Goal: Task Accomplishment & Management: Complete application form

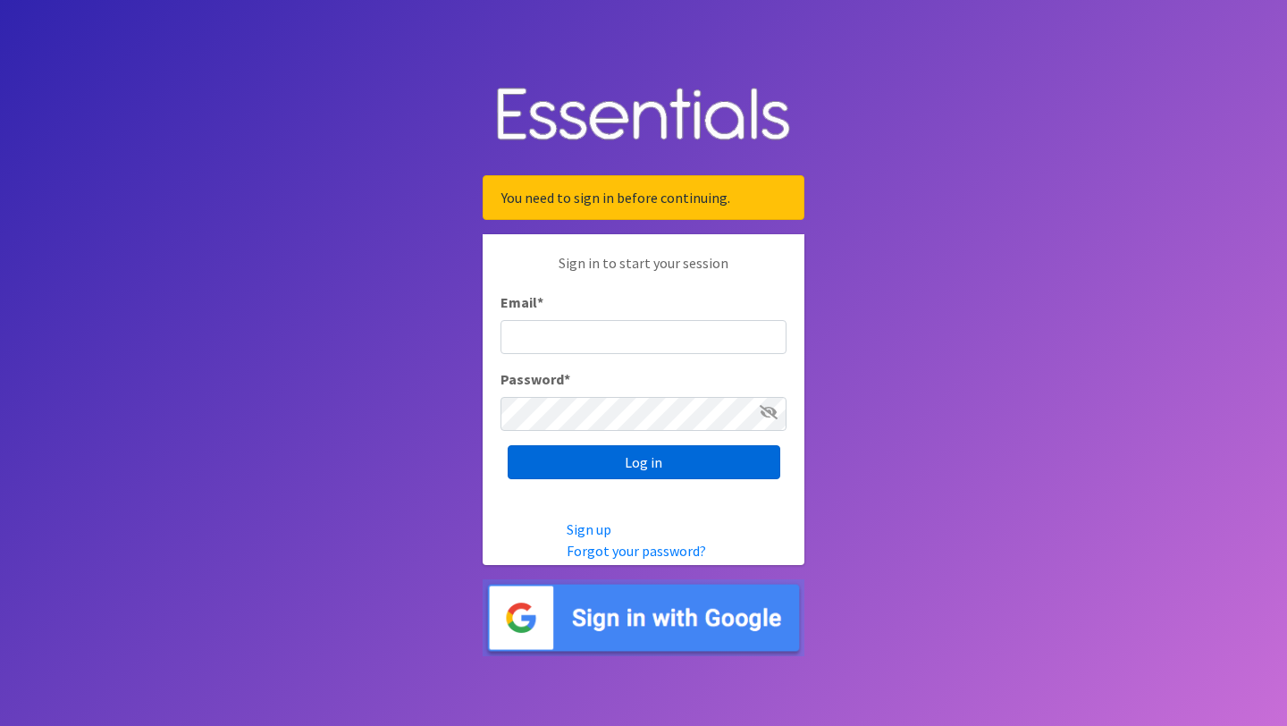
type input "[EMAIL_ADDRESS][DOMAIN_NAME]"
click at [669, 455] on input "Log in" at bounding box center [644, 462] width 273 height 34
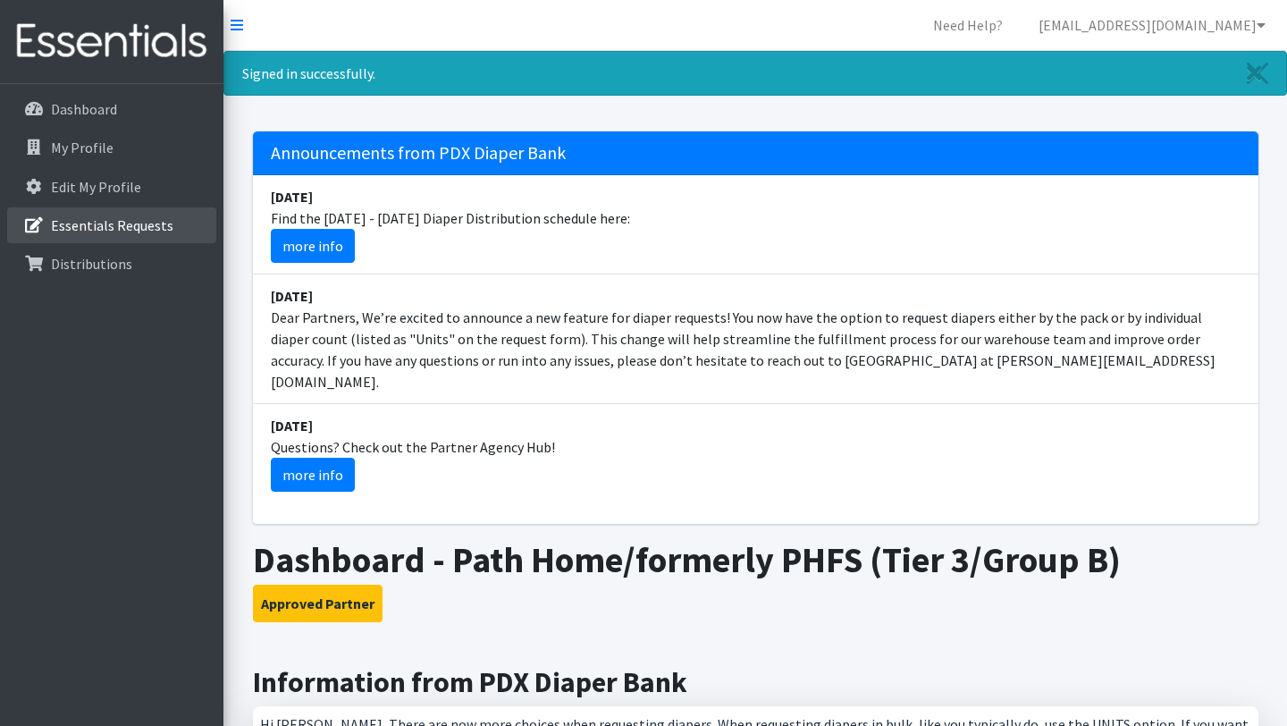
click at [115, 223] on p "Essentials Requests" at bounding box center [112, 225] width 122 height 18
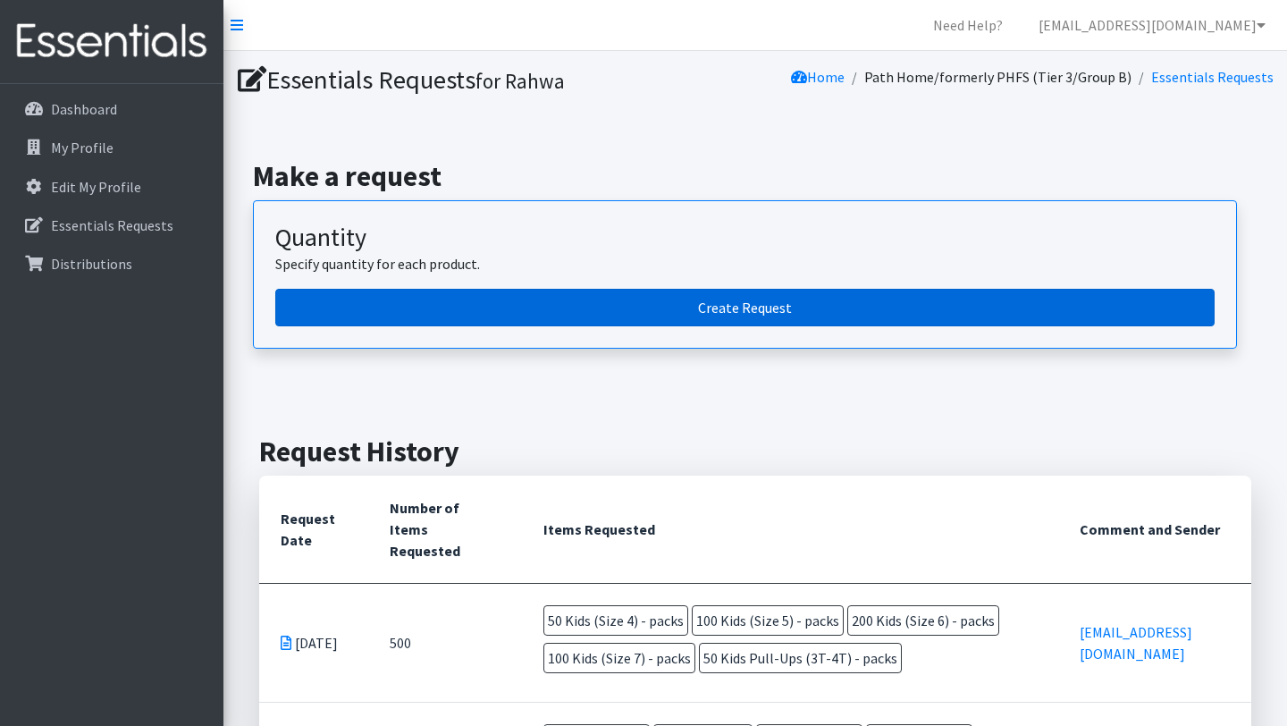
click at [764, 310] on link "Create Request" at bounding box center [744, 308] width 939 height 38
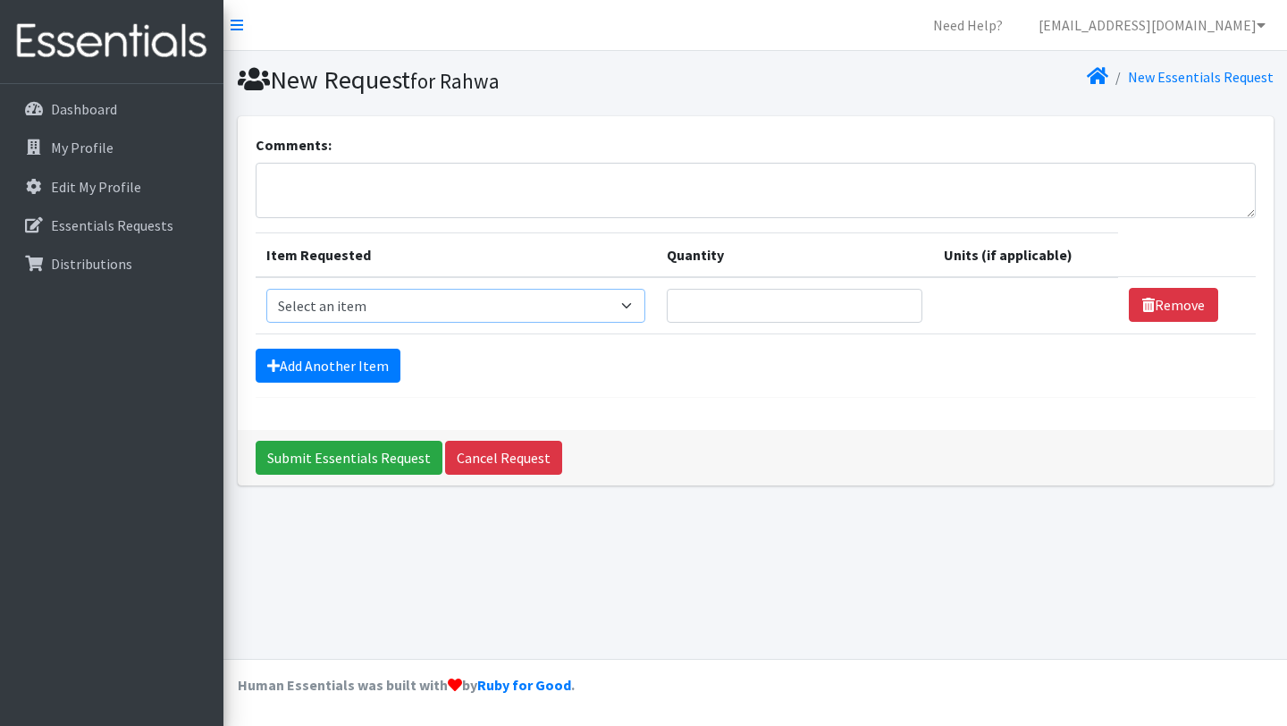
click at [645, 300] on select "Select an item Adult Briefs (Large, approx. 38"-56") Adult Briefs (Medium, appr…" at bounding box center [455, 306] width 379 height 34
select select "1186"
click at [810, 312] on input "Quantity" at bounding box center [786, 306] width 251 height 34
type input "300"
click at [1068, 303] on select "Please select a unit units packs" at bounding box center [1020, 306] width 177 height 34
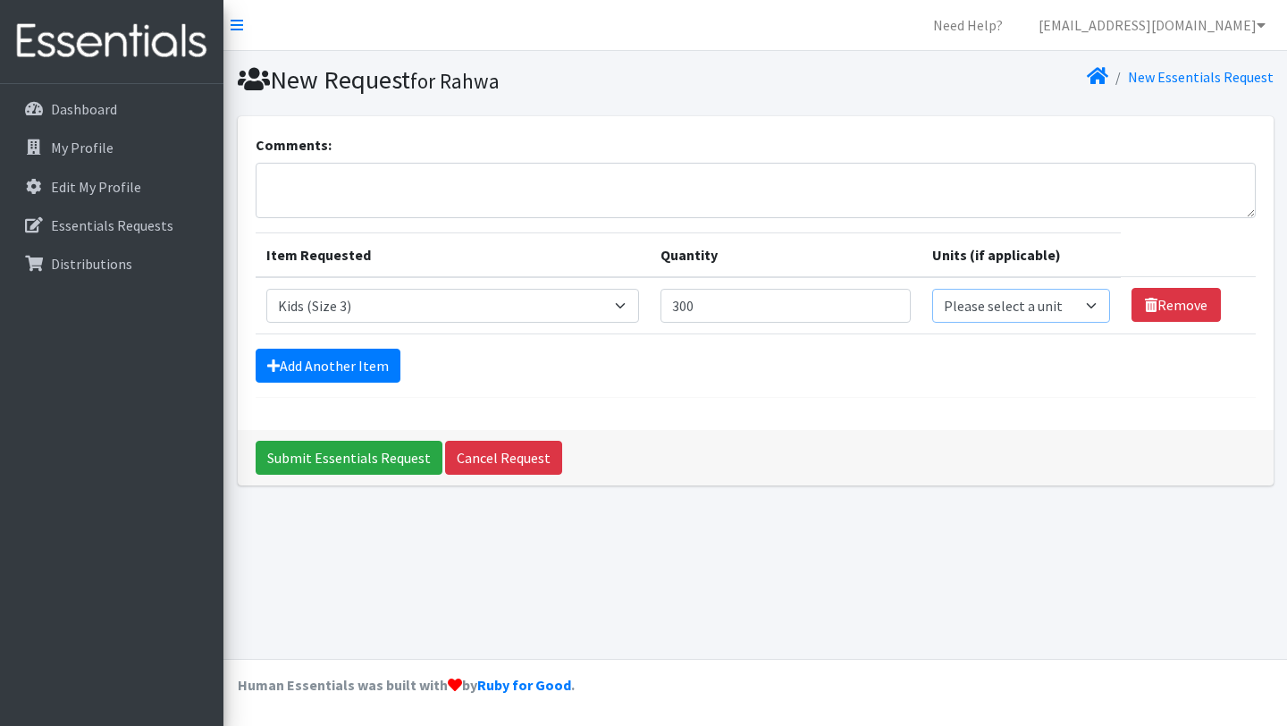
select select "pack"
click at [1054, 307] on select "Please select a unit units packs" at bounding box center [1020, 306] width 177 height 34
select select
click at [337, 371] on link "Add Another Item" at bounding box center [328, 366] width 145 height 34
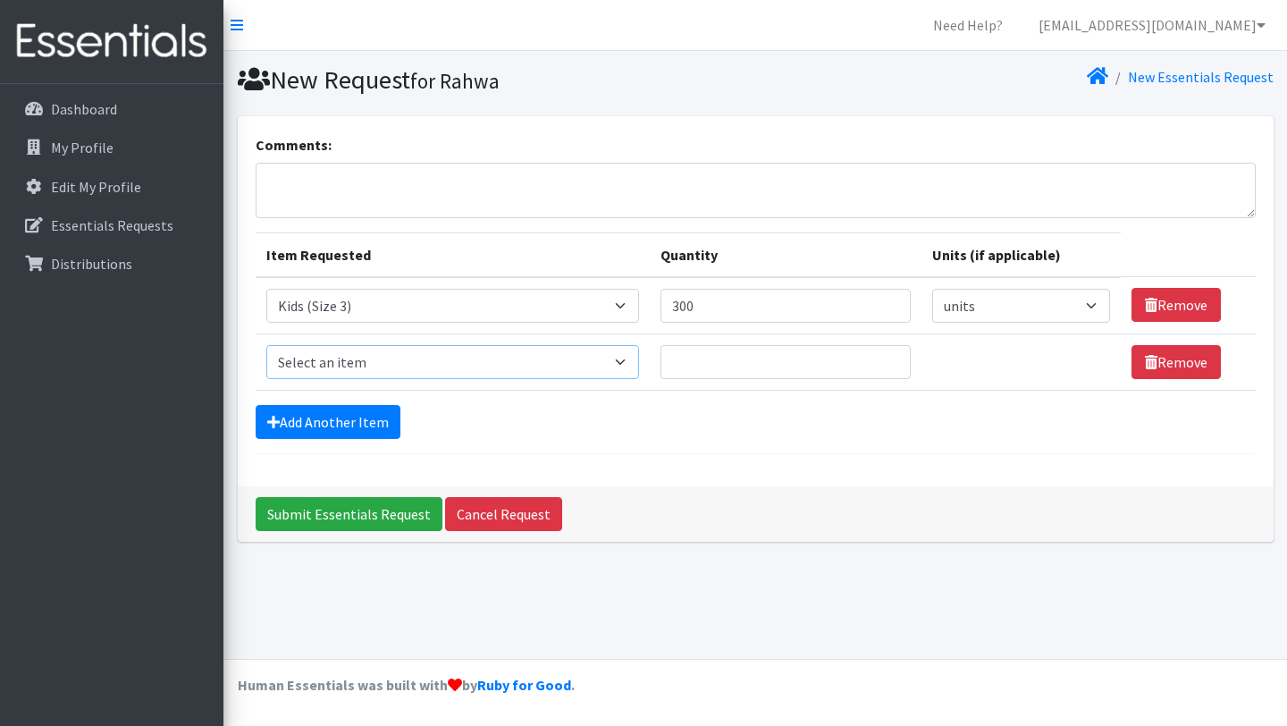
click at [360, 364] on select "Select an item Adult Briefs (Large, approx. 38"-56") Adult Briefs (Medium, appr…" at bounding box center [452, 362] width 373 height 34
select select "1161"
click at [717, 361] on input "Quantity" at bounding box center [786, 362] width 251 height 34
type input "200"
click at [1080, 361] on select "Please select a unit units packs" at bounding box center [1020, 362] width 177 height 34
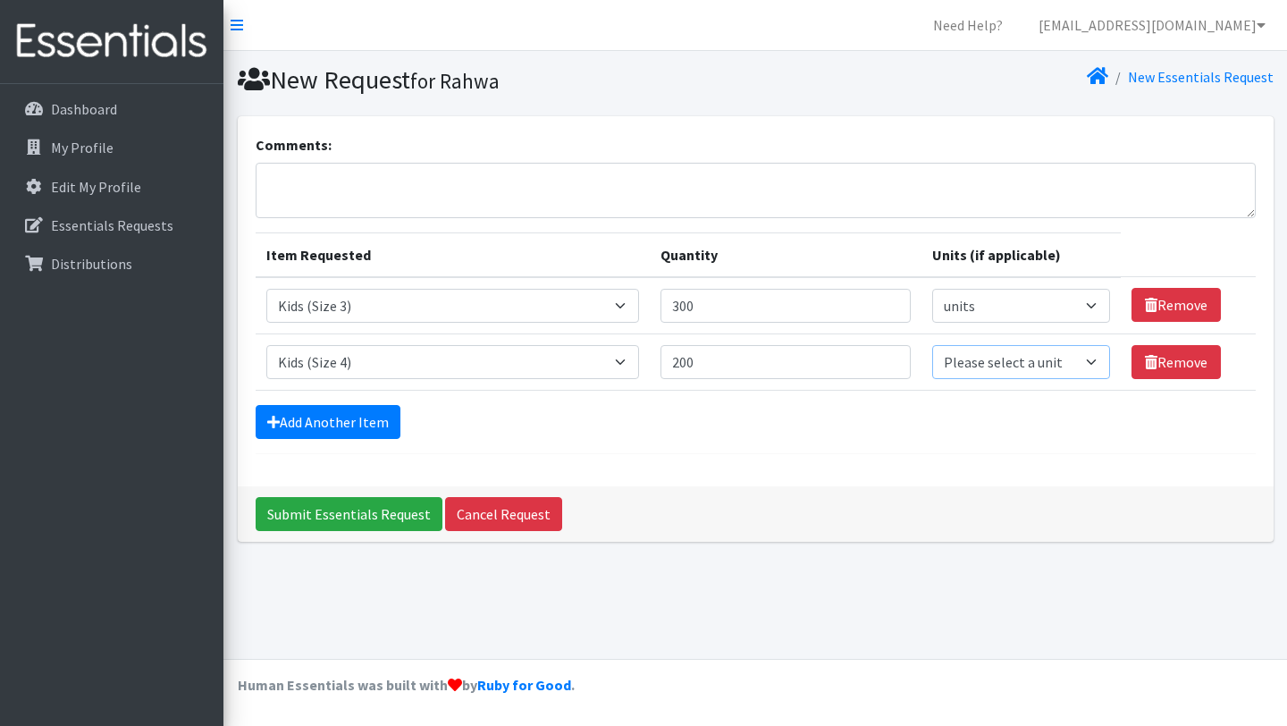
select select
click at [334, 426] on link "Add Another Item" at bounding box center [328, 422] width 145 height 34
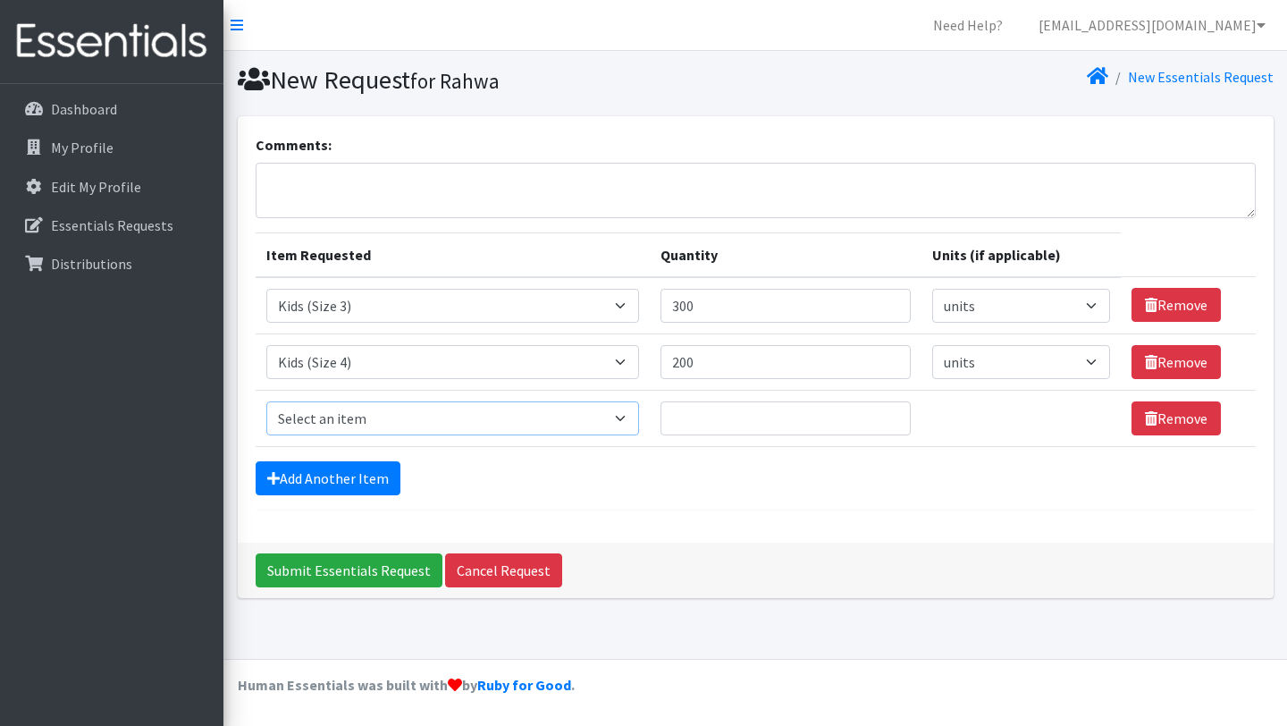
click at [370, 417] on select "Select an item Adult Briefs (Large, approx. 38"-56") Adult Briefs (Medium, appr…" at bounding box center [452, 418] width 373 height 34
select select "1162"
click at [724, 421] on input "Quantity" at bounding box center [786, 418] width 251 height 34
type input "400"
click at [1076, 417] on select "Please select a unit units packs" at bounding box center [1020, 418] width 177 height 34
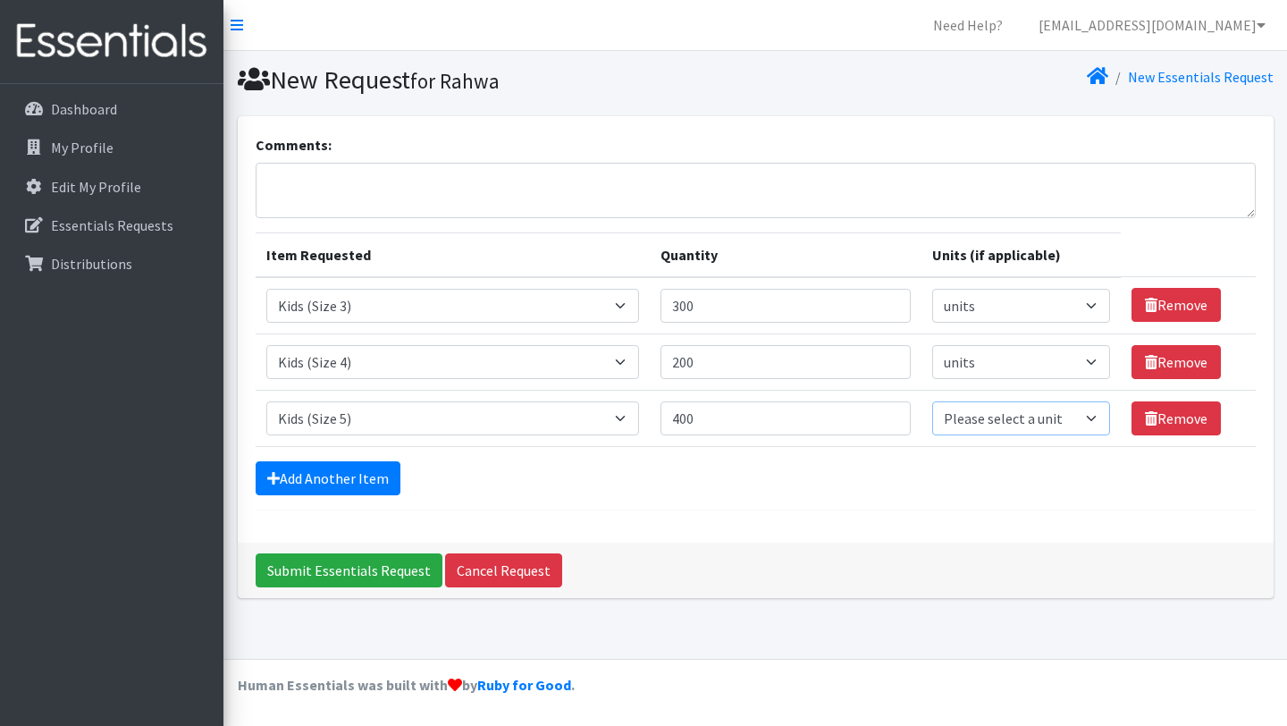
select select
click at [353, 483] on link "Add Another Item" at bounding box center [328, 478] width 145 height 34
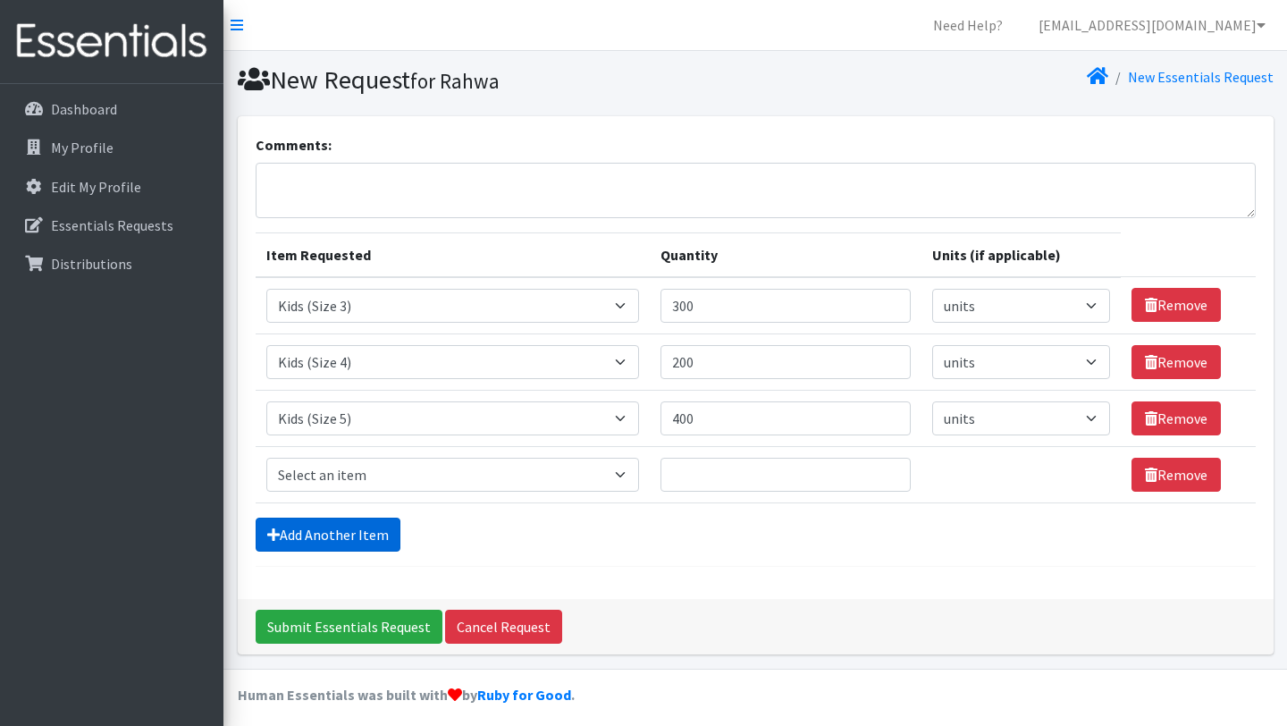
scroll to position [9, 0]
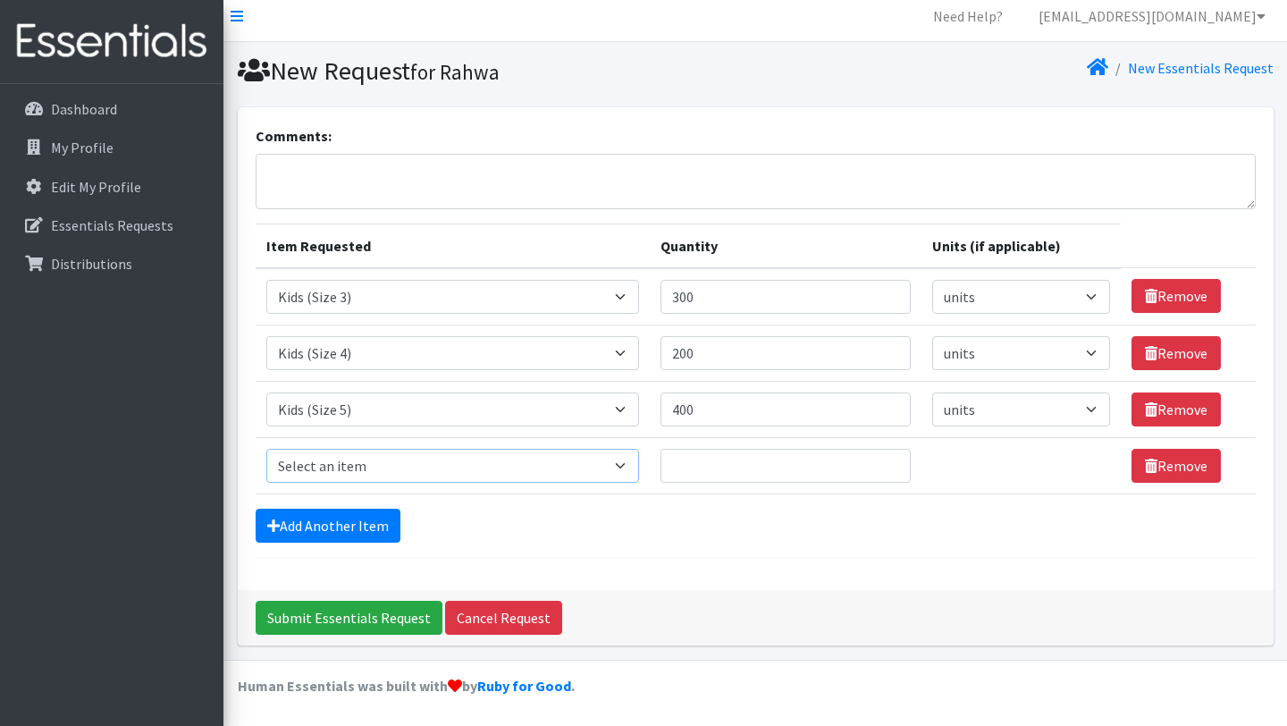
click at [410, 466] on select "Select an item Adult Briefs (Large, approx. 38"-56") Adult Briefs (Medium, appr…" at bounding box center [452, 466] width 373 height 34
select select "1164"
click at [716, 464] on input "Quantity" at bounding box center [786, 466] width 251 height 34
type input "3"
type input "250"
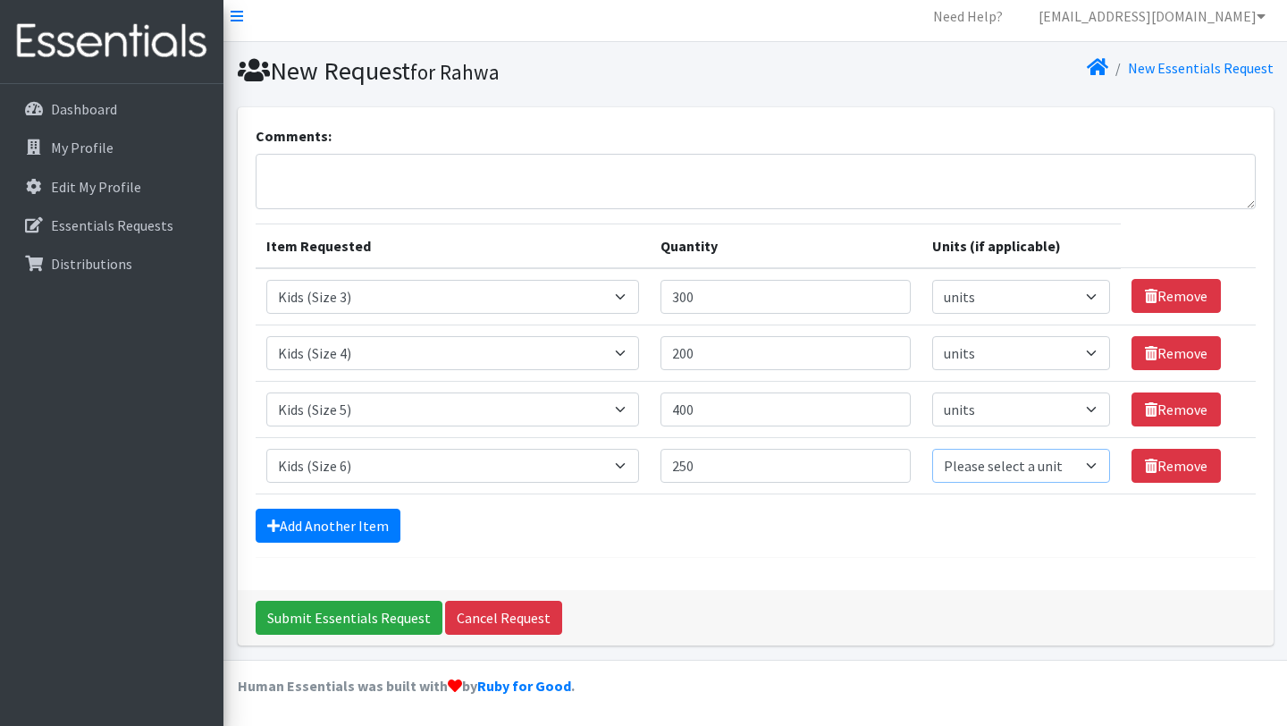
click at [995, 466] on select "Please select a unit units packs" at bounding box center [1020, 466] width 177 height 34
select select
click at [350, 533] on link "Add Another Item" at bounding box center [328, 526] width 145 height 34
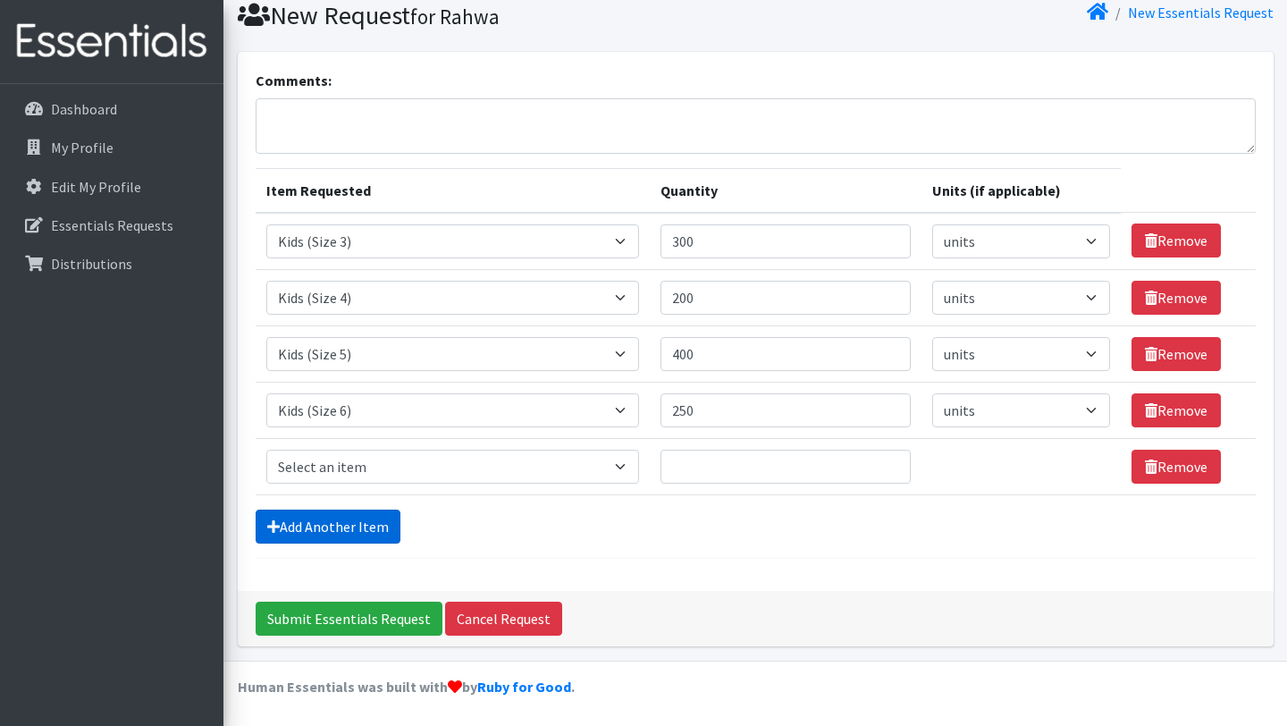
scroll to position [65, 0]
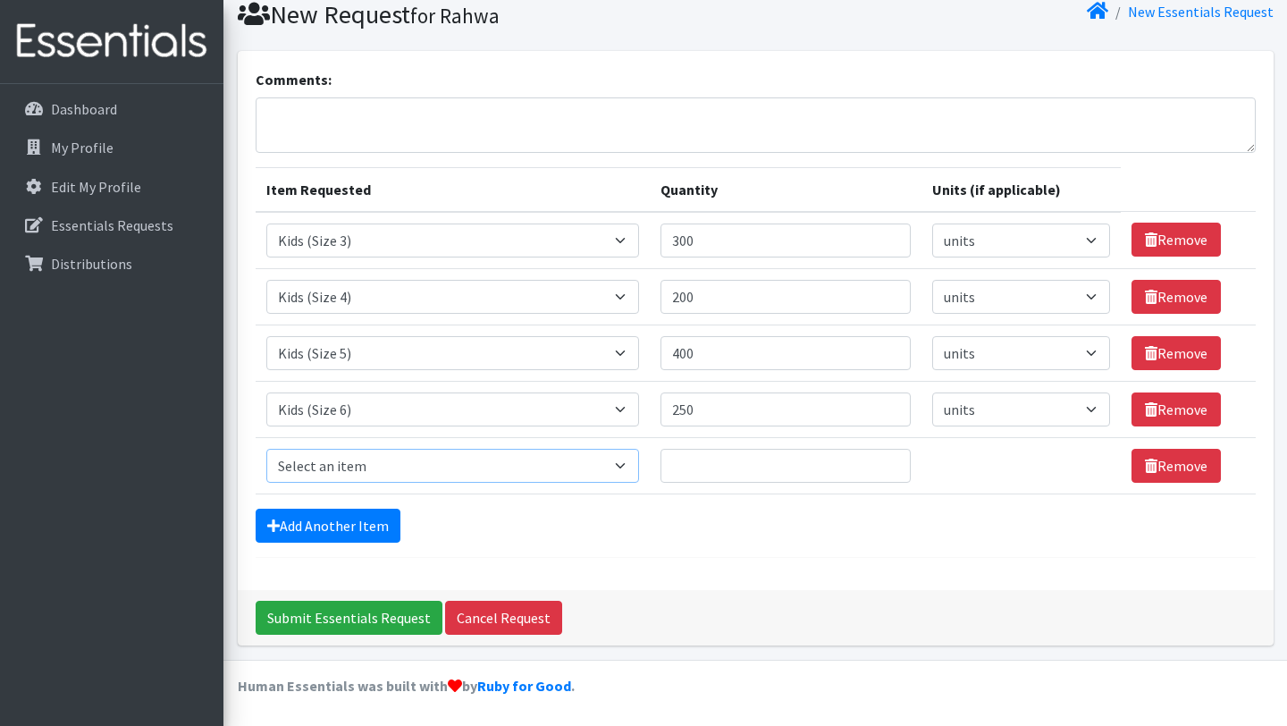
click at [389, 475] on select "Select an item Adult Briefs (Large, approx. 38"-56") Adult Briefs (Medium, appr…" at bounding box center [452, 466] width 373 height 34
select select "1631"
click at [753, 461] on input "Quantity" at bounding box center [786, 466] width 251 height 34
click at [754, 466] on input "Quantity" at bounding box center [786, 466] width 251 height 34
type input "150"
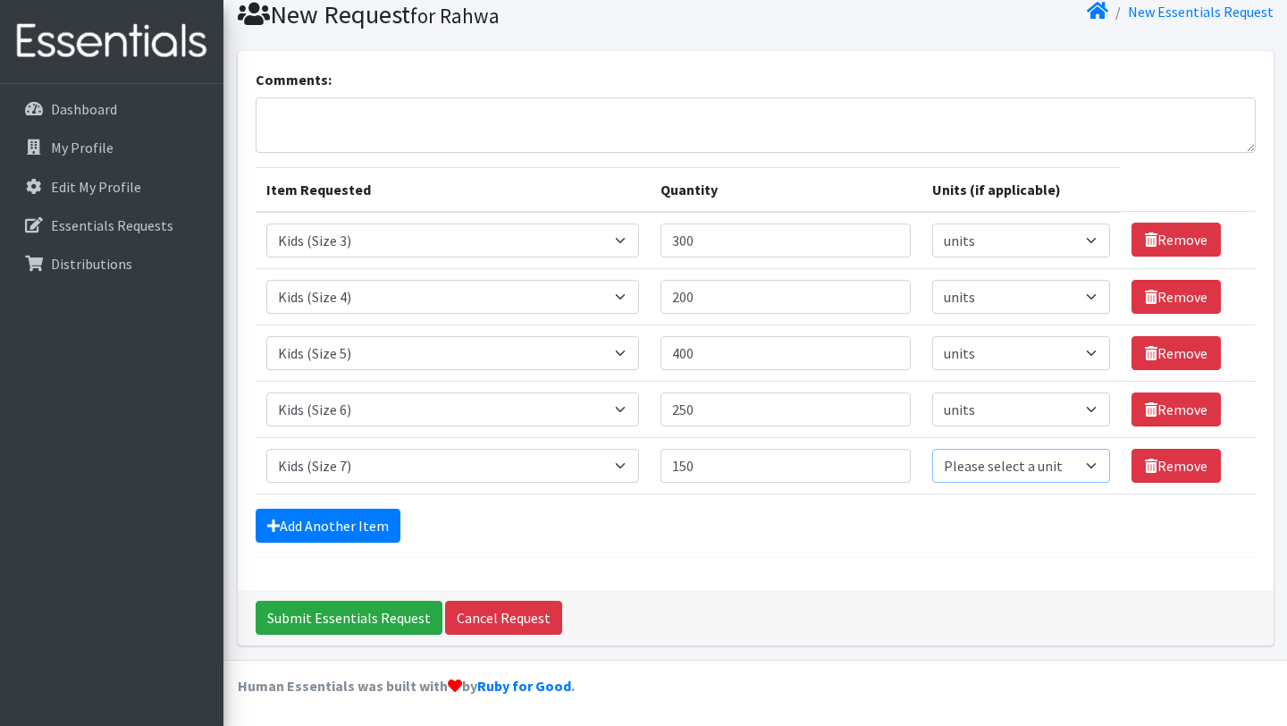
click at [1056, 466] on select "Please select a unit units packs" at bounding box center [1020, 466] width 177 height 34
select select
click at [349, 521] on link "Add Another Item" at bounding box center [328, 526] width 145 height 34
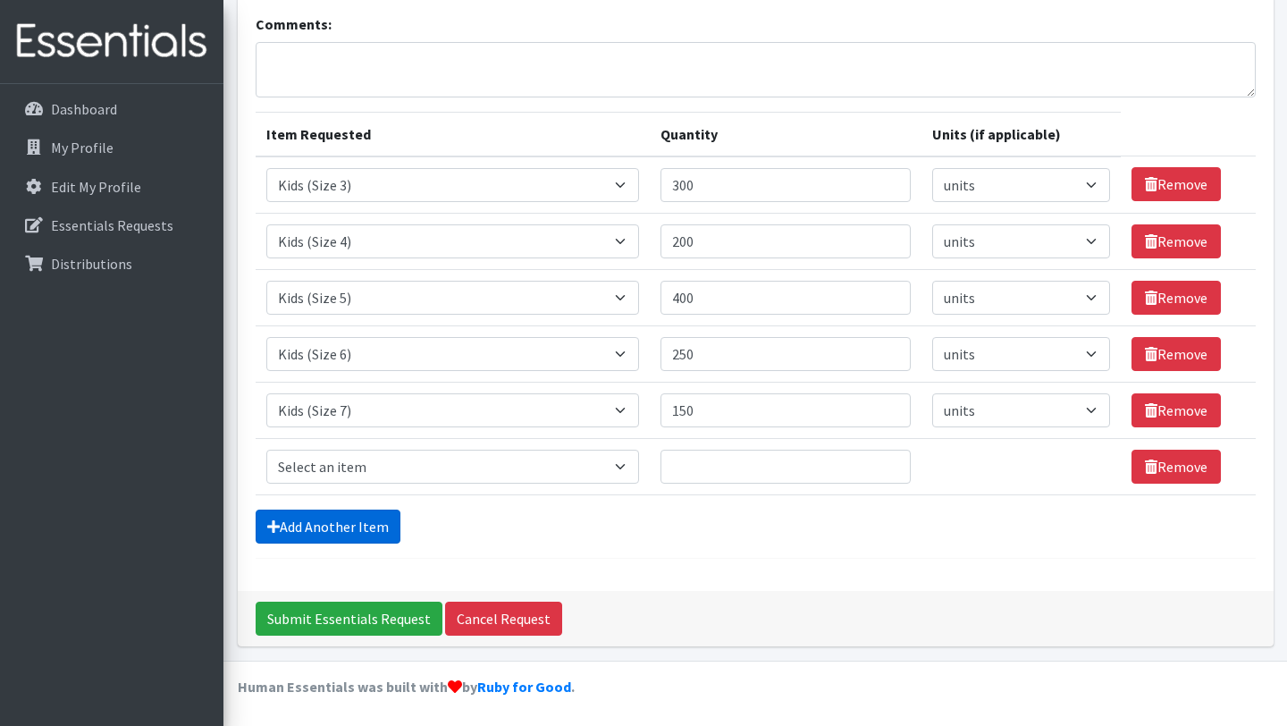
scroll to position [122, 0]
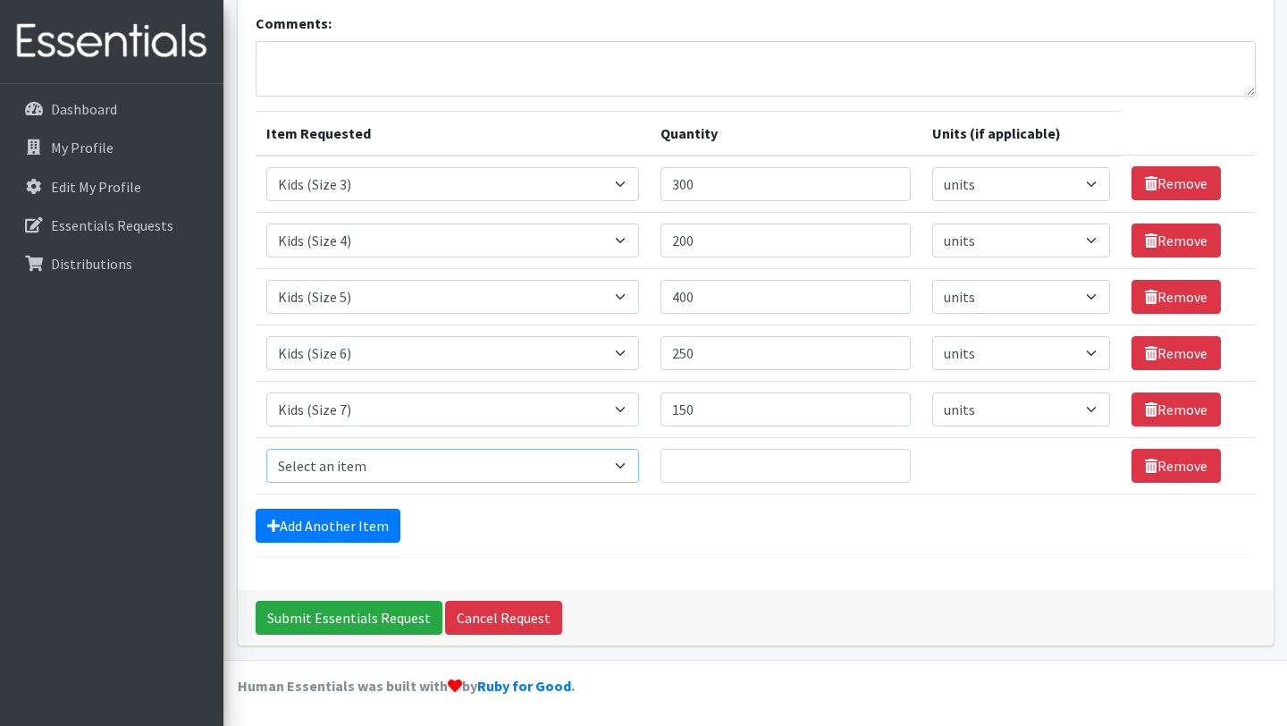
click at [446, 467] on select "Select an item Adult Briefs (Large, approx. 38"-56") Adult Briefs (Medium, appr…" at bounding box center [452, 466] width 373 height 34
select select "1171"
click at [739, 461] on input "Quantity" at bounding box center [786, 466] width 251 height 34
type input "200"
click at [1068, 460] on select "Please select a unit units packs" at bounding box center [1020, 466] width 177 height 34
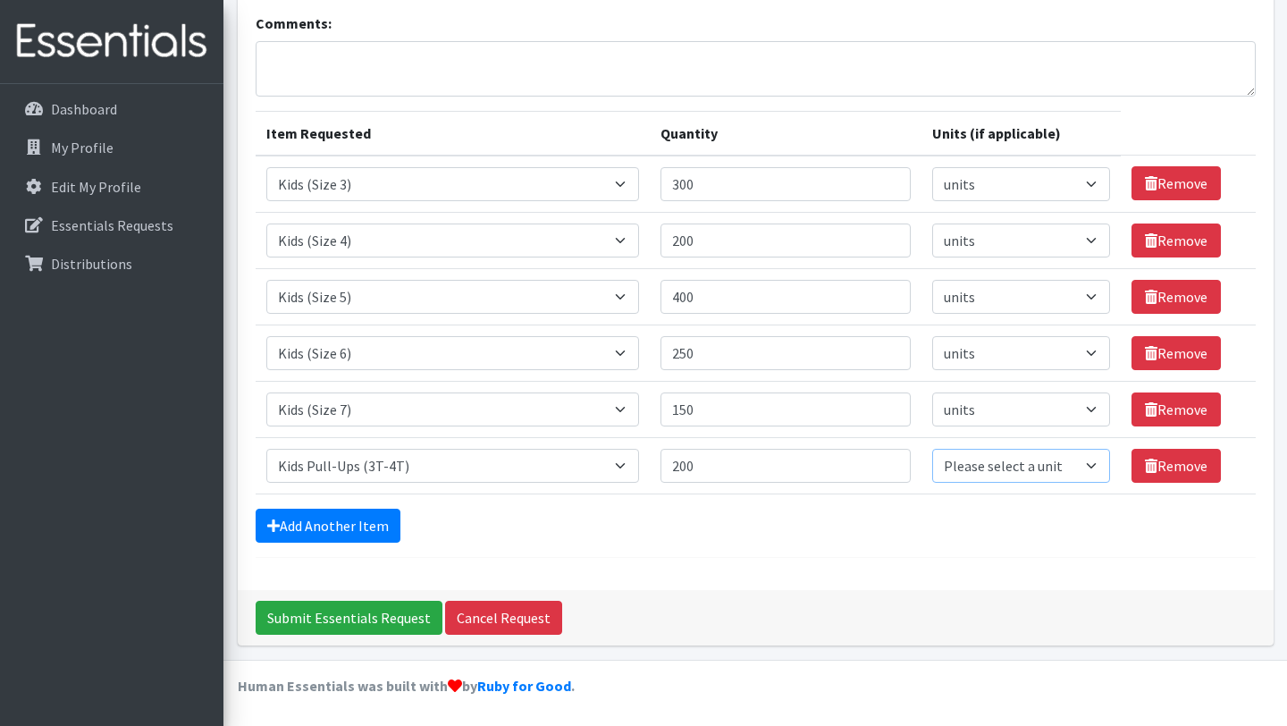
select select "pack"
click at [965, 462] on select "Please select a unit units packs" at bounding box center [1020, 466] width 177 height 34
select select
click at [366, 526] on link "Add Another Item" at bounding box center [328, 526] width 145 height 34
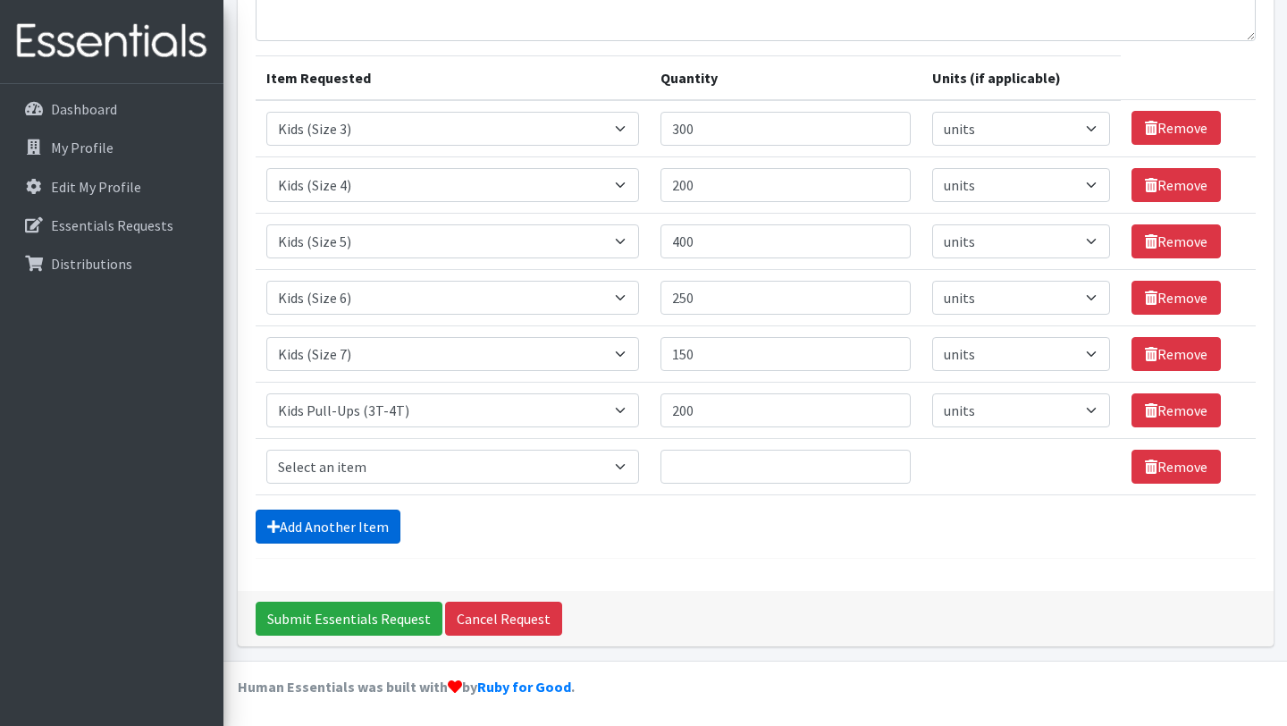
scroll to position [178, 0]
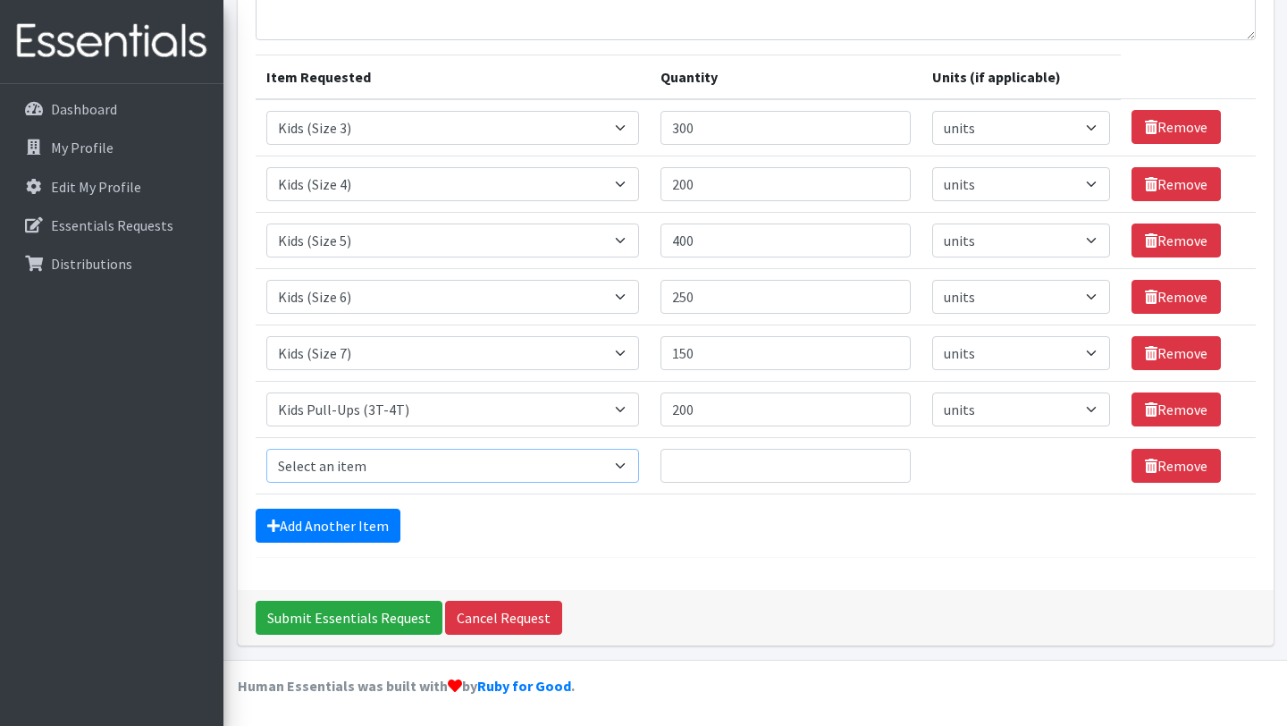
click at [431, 461] on select "Select an item Adult Briefs (Large, approx. 38"-56") Adult Briefs (Medium, appr…" at bounding box center [452, 466] width 373 height 34
select select "1185"
click at [747, 466] on input "Quantity" at bounding box center [786, 466] width 251 height 34
type input "100"
click at [1062, 464] on select "Please select a unit units packs" at bounding box center [1020, 466] width 177 height 34
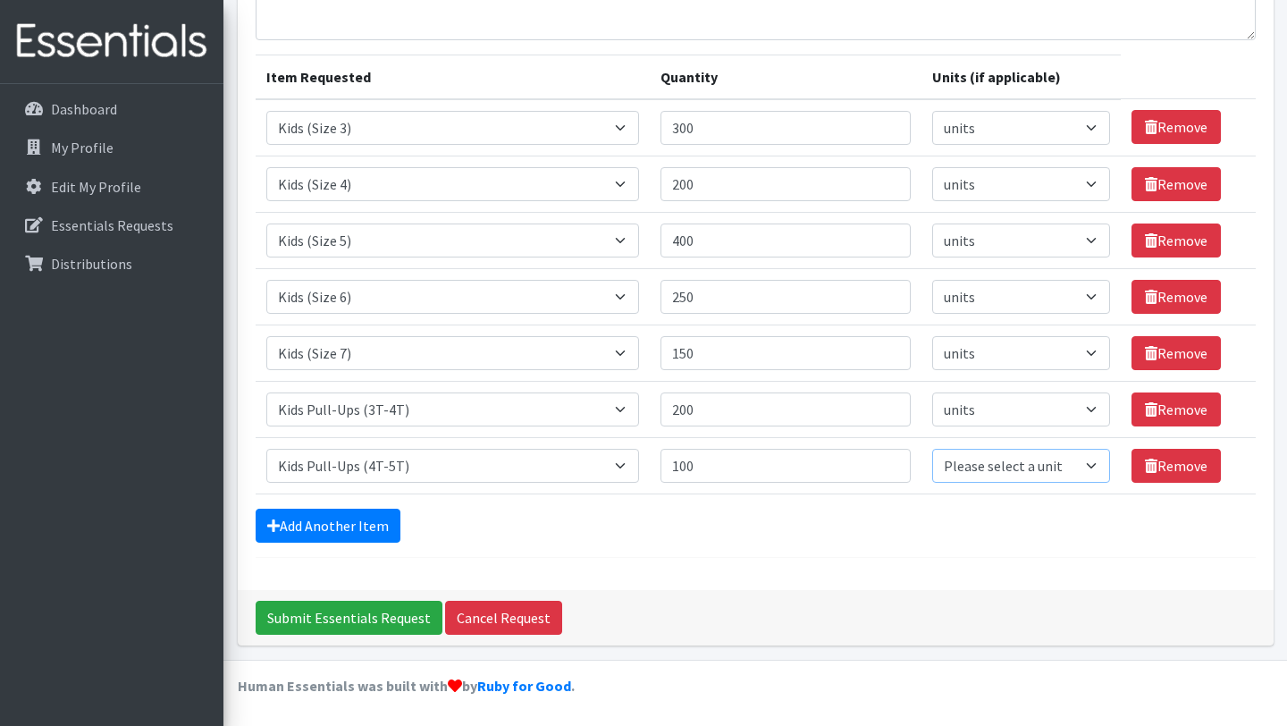
select select
click at [334, 614] on input "Submit Essentials Request" at bounding box center [349, 618] width 187 height 34
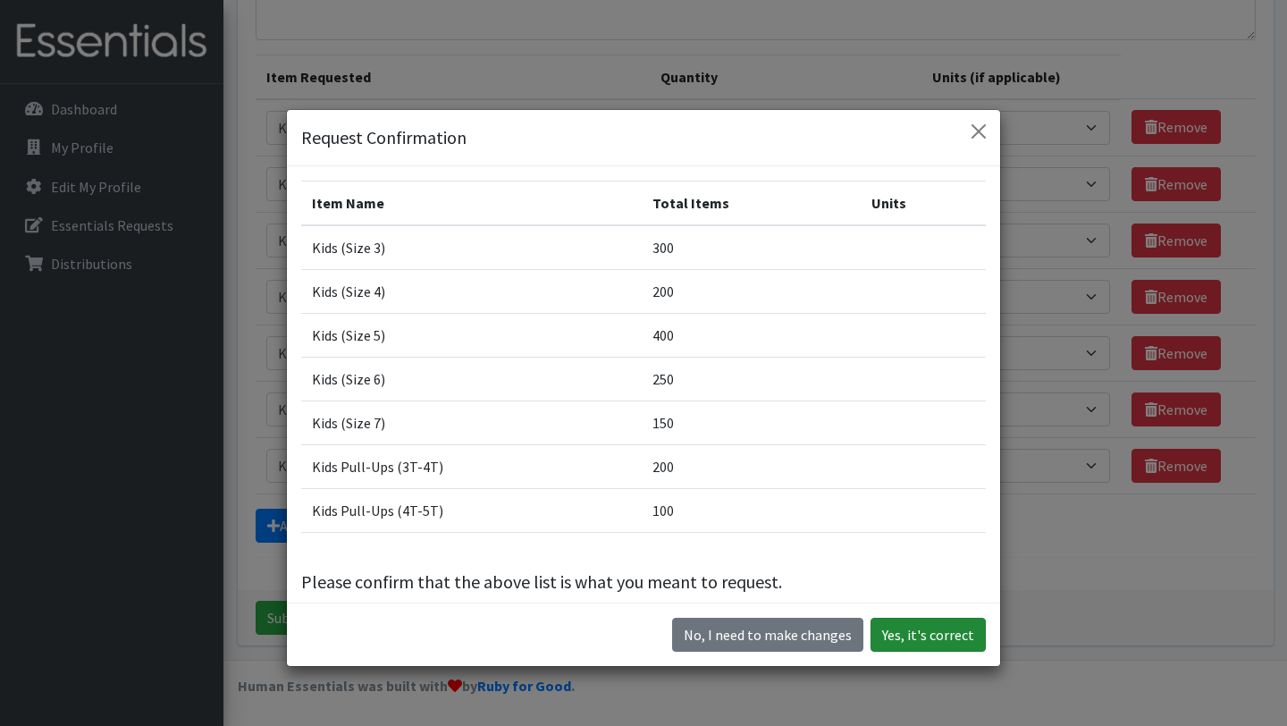
click at [904, 639] on button "Yes, it's correct" at bounding box center [928, 635] width 115 height 34
